Goal: Information Seeking & Learning: Find specific fact

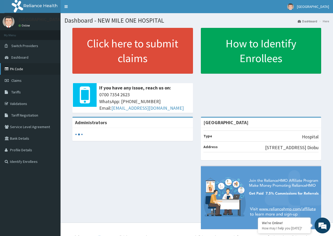
click at [17, 67] on link "PA Code" at bounding box center [30, 69] width 61 height 12
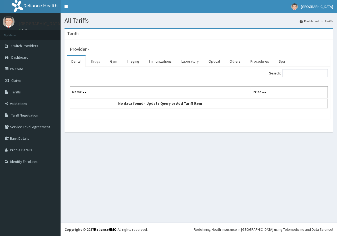
click at [93, 59] on link "Drugs" at bounding box center [96, 61] width 18 height 11
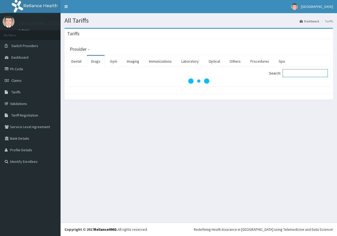
click at [293, 73] on input "Search:" at bounding box center [304, 73] width 45 height 8
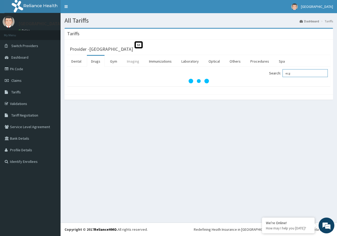
type input "ecg"
click at [128, 64] on link "Imaging" at bounding box center [133, 61] width 21 height 11
click at [300, 75] on input "Search:" at bounding box center [304, 73] width 45 height 8
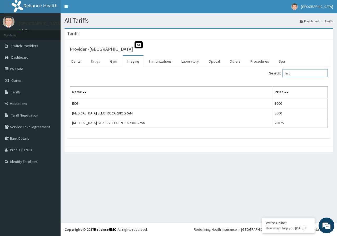
type input "ecg"
click at [94, 63] on link "Drugs" at bounding box center [96, 61] width 18 height 11
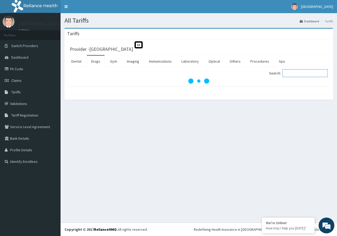
click at [289, 72] on input "Search:" at bounding box center [304, 73] width 45 height 8
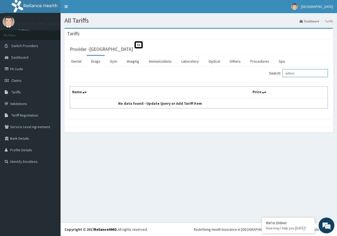
type input "arthro"
click at [96, 64] on link "Drugs" at bounding box center [96, 61] width 18 height 11
click at [296, 72] on input "Search:" at bounding box center [304, 73] width 45 height 8
type input "athrotec"
